Goal: Transaction & Acquisition: Purchase product/service

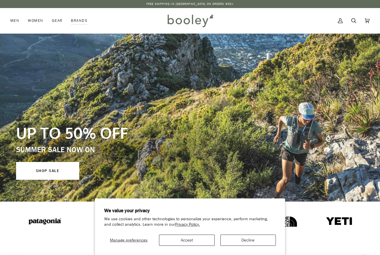
click at [241, 240] on button "Decline" at bounding box center [247, 239] width 55 height 11
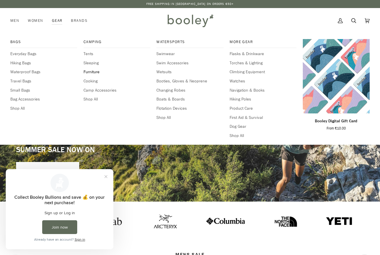
click at [91, 71] on span "Furniture" at bounding box center [116, 72] width 67 height 6
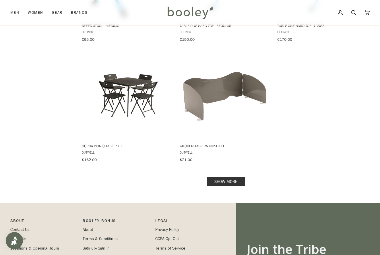
scroll to position [783, 0]
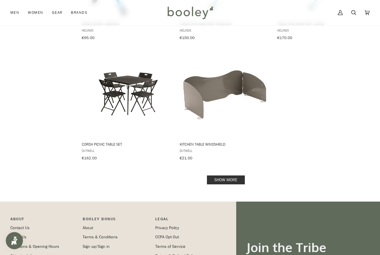
click at [222, 175] on link "Show more" at bounding box center [226, 179] width 38 height 9
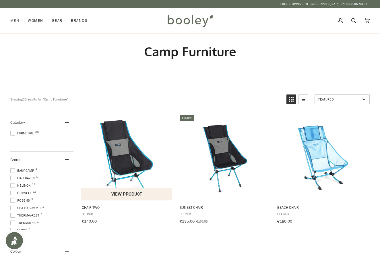
click at [119, 194] on button "View product" at bounding box center [126, 194] width 91 height 12
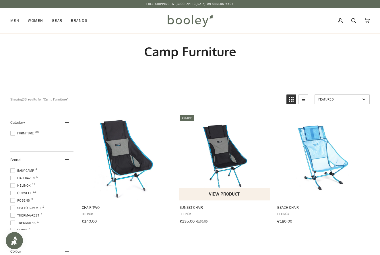
click at [225, 158] on img "Sunset Chair" at bounding box center [225, 157] width 86 height 86
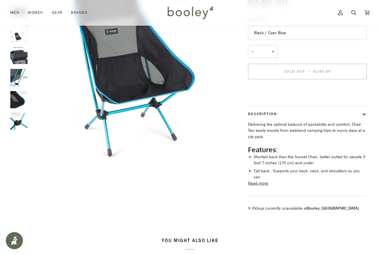
scroll to position [82, 0]
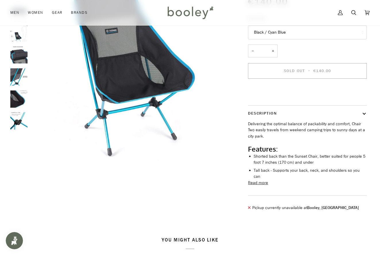
click at [258, 185] on button "Read more" at bounding box center [258, 183] width 20 height 6
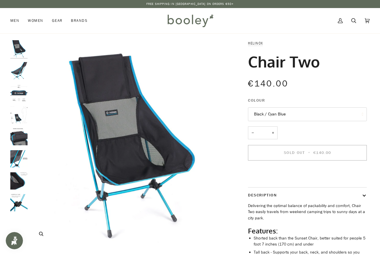
scroll to position [0, 0]
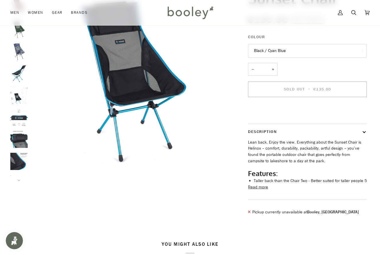
scroll to position [64, 0]
click at [258, 190] on button "Read more" at bounding box center [258, 187] width 20 height 6
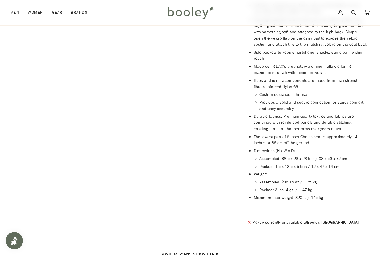
scroll to position [253, 0]
